Goal: Task Accomplishment & Management: Complete application form

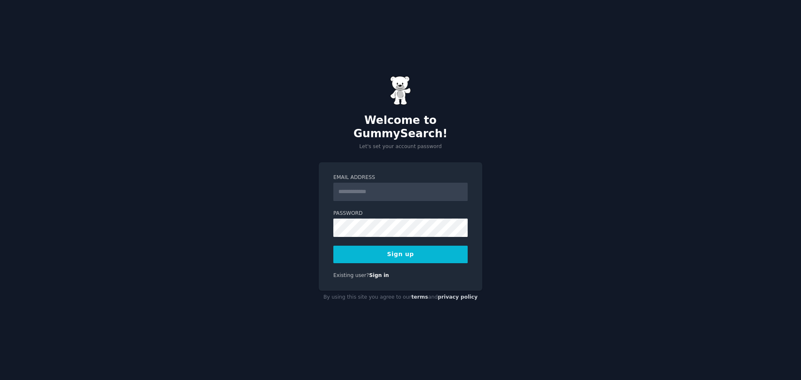
type input "*"
type input "**********"
click at [333, 246] on button "Sign up" at bounding box center [400, 255] width 134 height 18
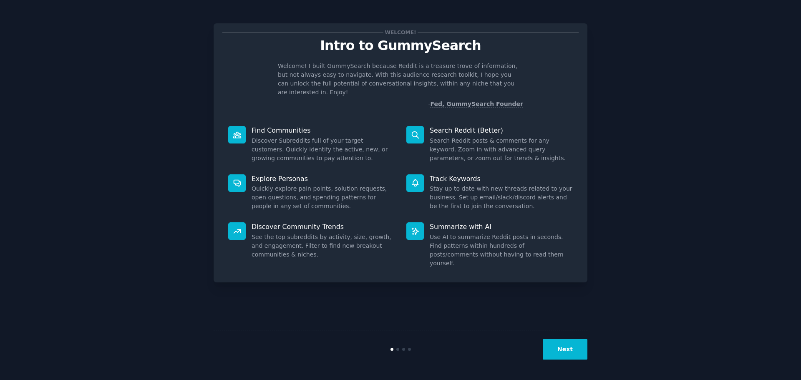
click at [568, 350] on button "Next" at bounding box center [565, 349] width 45 height 20
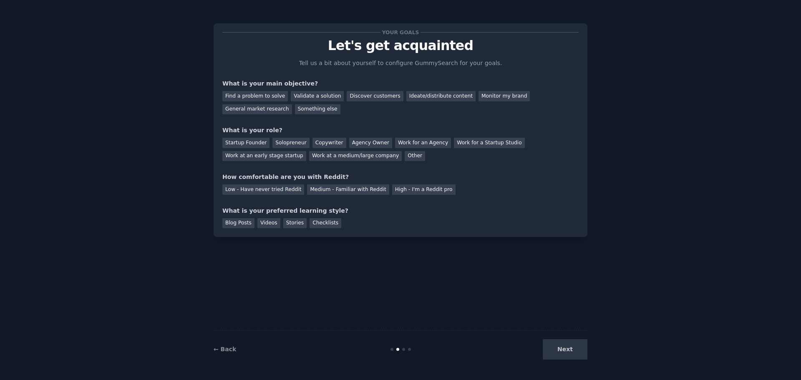
click at [568, 350] on div "Next" at bounding box center [525, 349] width 125 height 20
click at [371, 96] on div "Discover customers" at bounding box center [375, 96] width 56 height 10
click at [292, 104] on div "General market research" at bounding box center [257, 109] width 70 height 10
click at [309, 94] on div "Validate a solution" at bounding box center [317, 96] width 53 height 10
click at [347, 96] on div "Discover customers" at bounding box center [375, 96] width 56 height 10
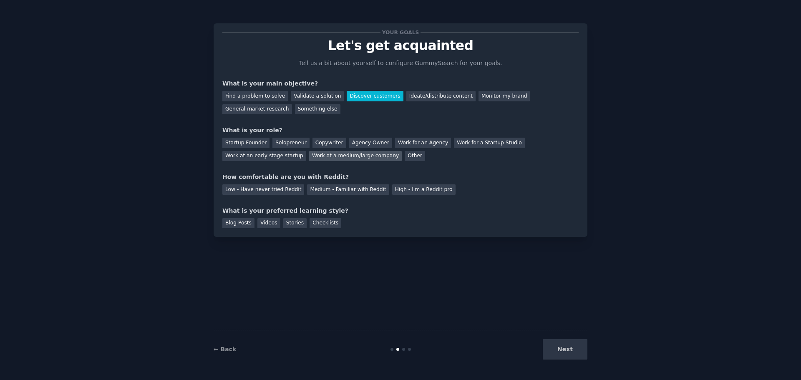
click at [309, 158] on div "Work at a medium/large company" at bounding box center [355, 156] width 93 height 10
click at [334, 192] on div "Medium - Familiar with Reddit" at bounding box center [348, 189] width 82 height 10
click at [283, 222] on div "Stories" at bounding box center [294, 223] width 23 height 10
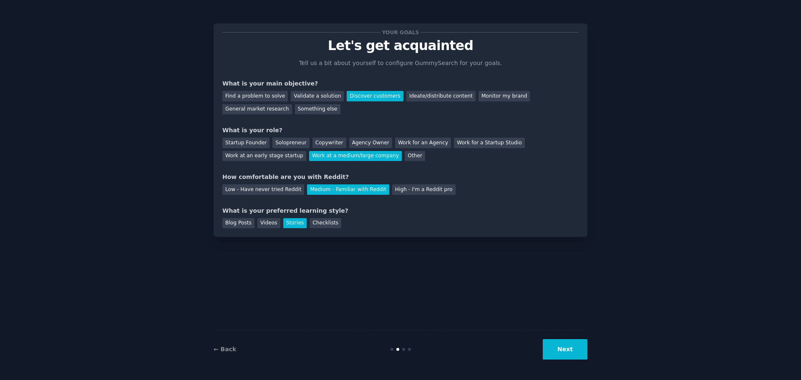
click at [559, 355] on button "Next" at bounding box center [565, 349] width 45 height 20
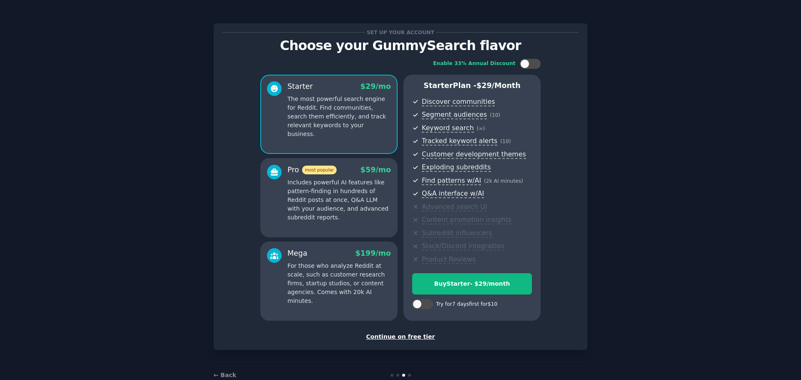
click at [609, 187] on div "Set up your account Choose your GummySearch flavor Enable 33% Annual Discount S…" at bounding box center [401, 200] width 778 height 377
